Goal: Task Accomplishment & Management: Manage account settings

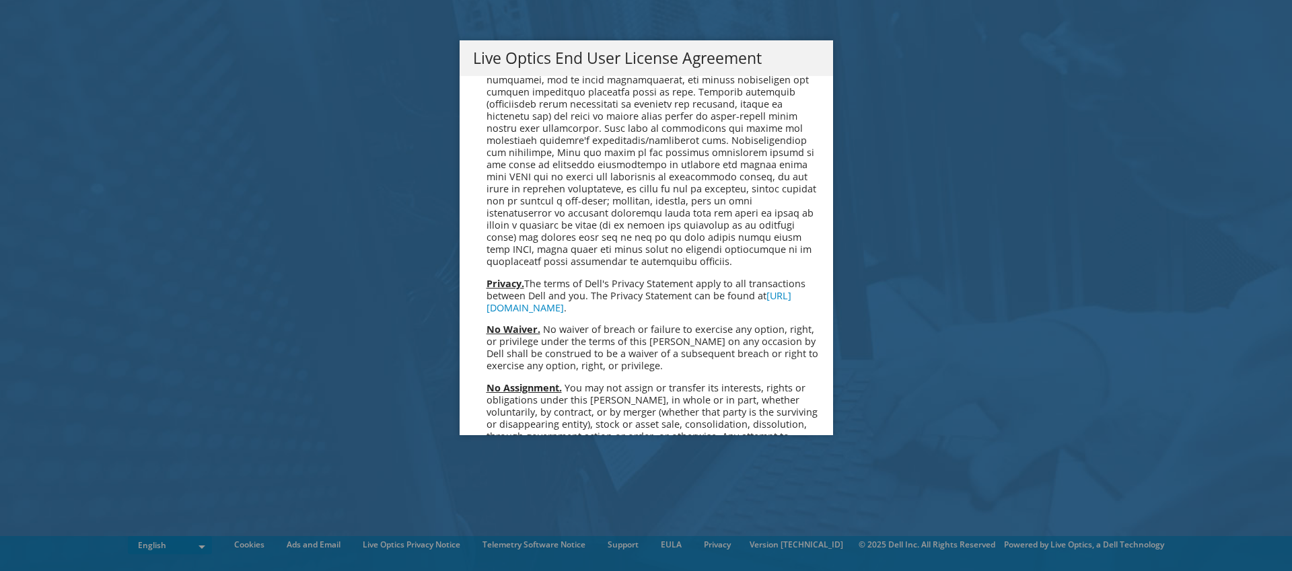
scroll to position [4931, 0]
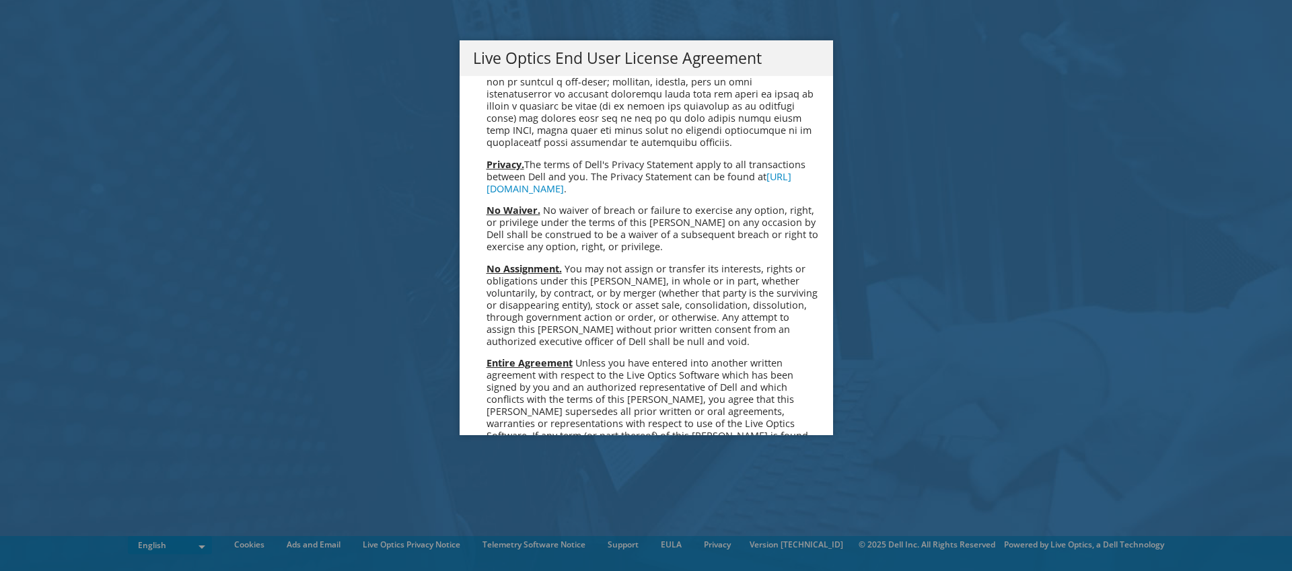
click at [494, 562] on link "Accept" at bounding box center [507, 578] width 69 height 32
